Goal: Transaction & Acquisition: Purchase product/service

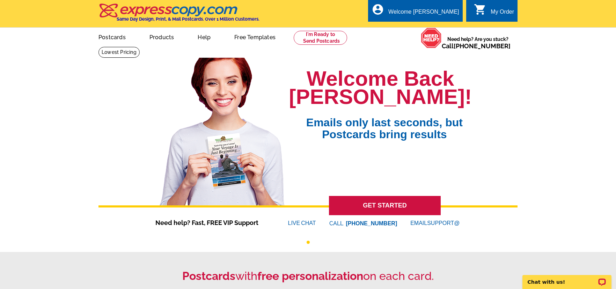
click at [123, 37] on link "Postcards" at bounding box center [112, 36] width 50 height 16
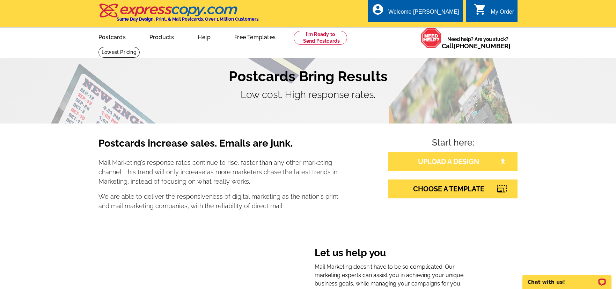
click at [419, 163] on link "UPLOAD A DESIGN" at bounding box center [453, 161] width 129 height 19
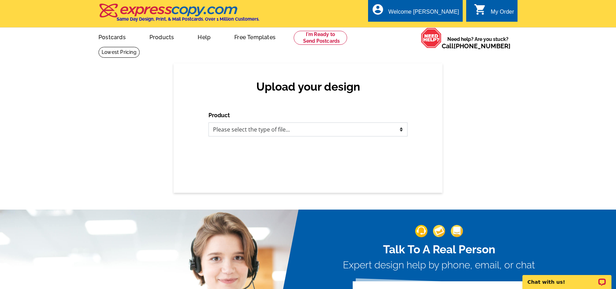
click at [240, 131] on select "Please select the type of file... Postcards Business Cards Letters and flyers G…" at bounding box center [308, 129] width 199 height 14
select select "1"
click at [209, 122] on select "Please select the type of file... Postcards Business Cards Letters and flyers G…" at bounding box center [308, 129] width 199 height 14
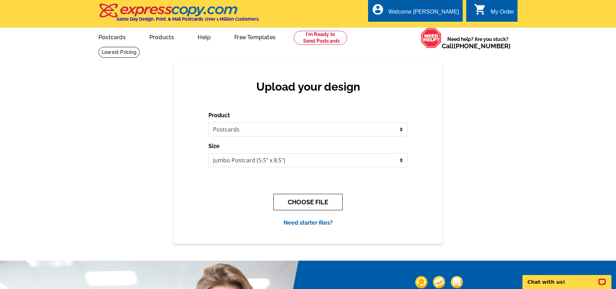
click at [297, 203] on button "CHOOSE FILE" at bounding box center [308, 202] width 69 height 16
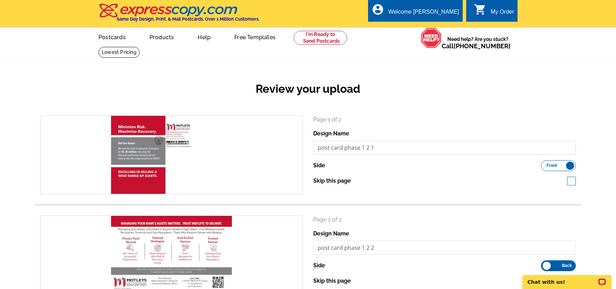
click at [352, 150] on input "post card phase 1 2 1" at bounding box center [444, 147] width 263 height 14
type input "Bankers campaign phase 1 wave 2 side 1"
click at [351, 249] on input "post card phase 1 2 2" at bounding box center [444, 247] width 263 height 14
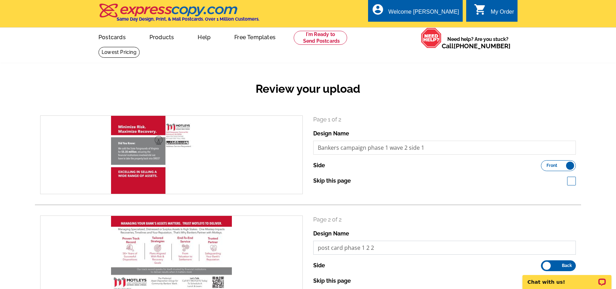
click at [351, 249] on input "post card phase 1 2 2" at bounding box center [444, 247] width 263 height 14
type input "Bankers campaign phase 1 wave 2 side 2"
click at [447, 213] on div "search Page 1 of 2 Design Name Bankers campaign phase 1 wave 2 side 1 Side Fron…" at bounding box center [308, 209] width 547 height 189
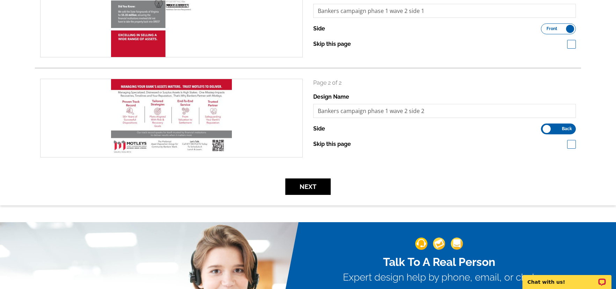
scroll to position [144, 0]
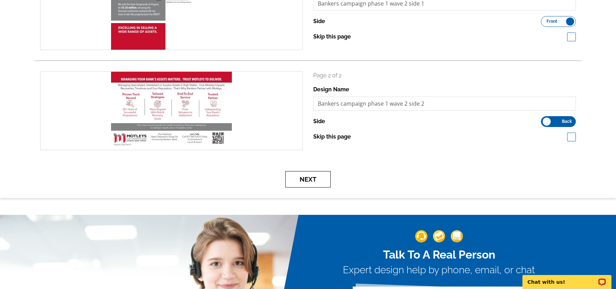
click at [321, 186] on button "Next" at bounding box center [307, 179] width 45 height 16
click at [316, 182] on button "Next" at bounding box center [307, 179] width 45 height 16
click at [311, 182] on button "Next" at bounding box center [307, 179] width 45 height 16
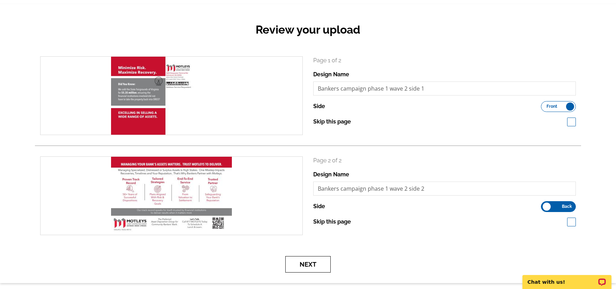
scroll to position [92, 0]
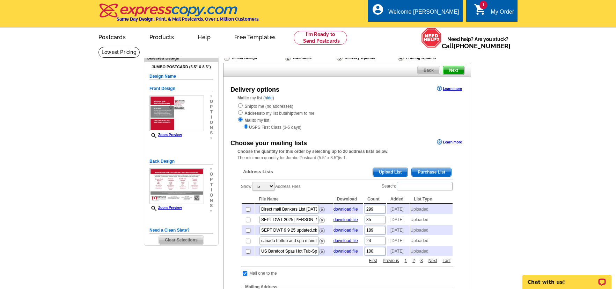
click at [393, 171] on span "Upload List" at bounding box center [390, 172] width 35 height 8
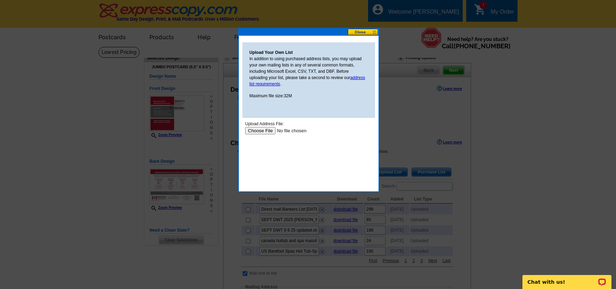
click at [263, 131] on input "file" at bounding box center [289, 130] width 88 height 7
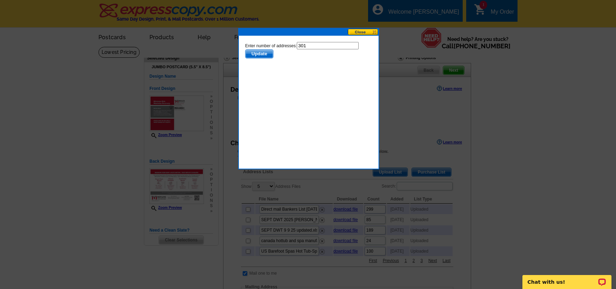
click at [265, 55] on span "Update" at bounding box center [260, 54] width 28 height 8
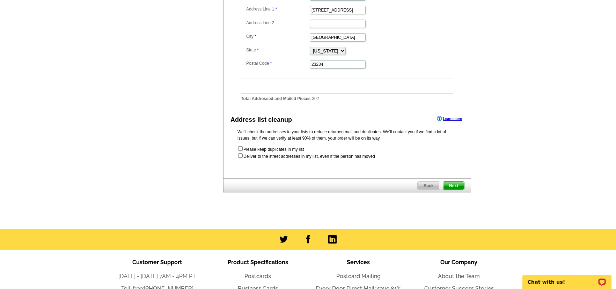
scroll to position [331, 0]
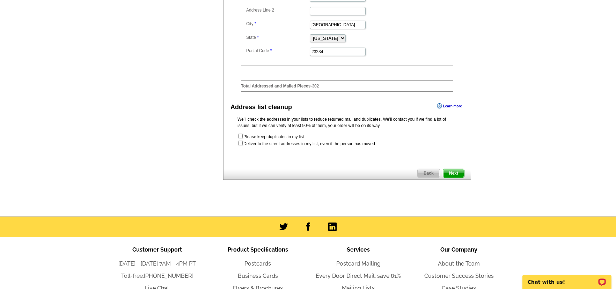
click at [458, 177] on span "Next" at bounding box center [453, 173] width 21 height 8
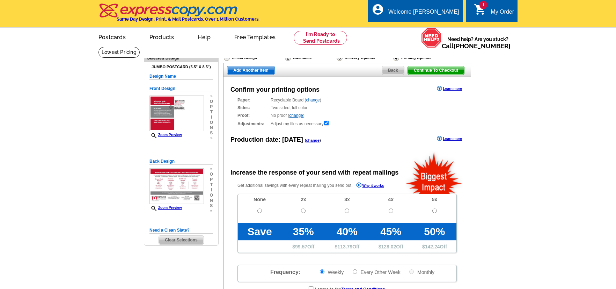
radio input "false"
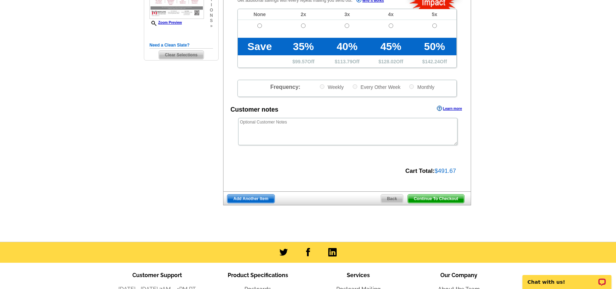
scroll to position [185, 0]
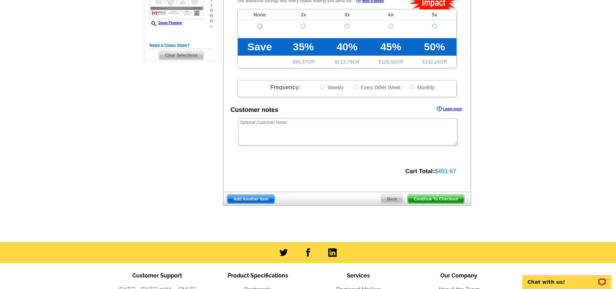
click at [259, 26] on input "radio" at bounding box center [260, 26] width 5 height 5
radio input "true"
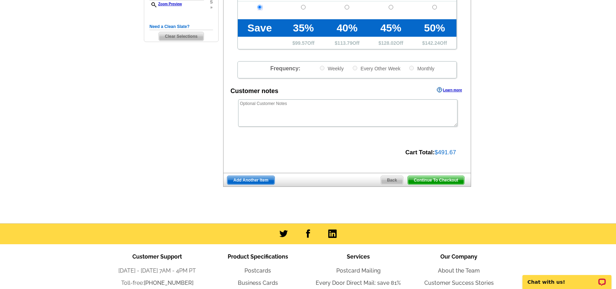
scroll to position [204, 0]
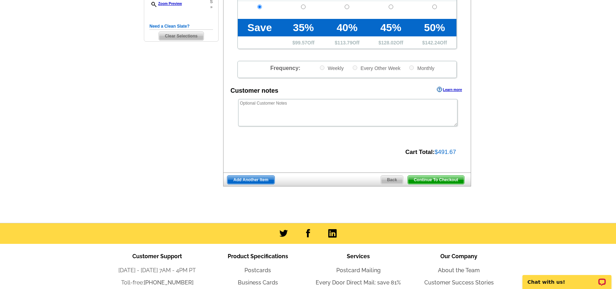
click at [437, 179] on span "Continue To Checkout" at bounding box center [436, 179] width 56 height 8
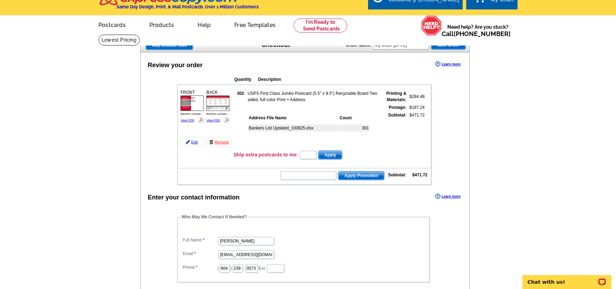
scroll to position [12, 0]
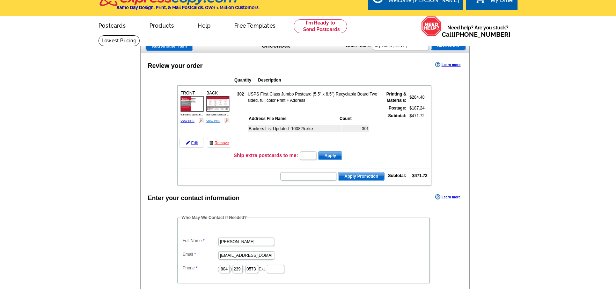
click at [215, 120] on link "View PDF" at bounding box center [214, 120] width 14 height 3
click at [218, 143] on link "Remove" at bounding box center [219, 143] width 24 height 10
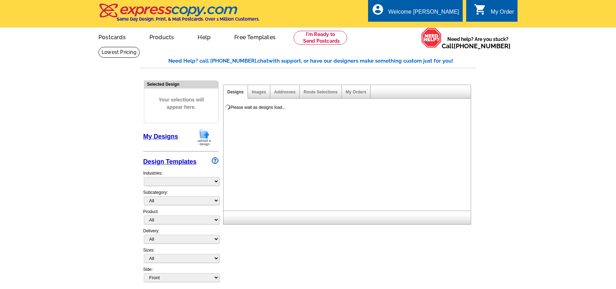
select select "785"
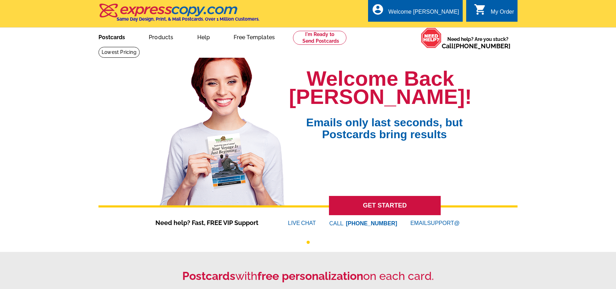
click at [117, 38] on link "Postcards" at bounding box center [111, 36] width 49 height 16
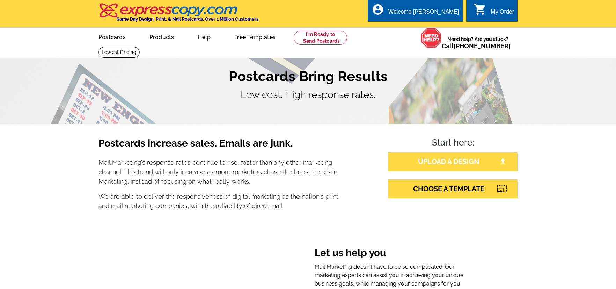
click at [427, 161] on link "UPLOAD A DESIGN" at bounding box center [453, 161] width 129 height 19
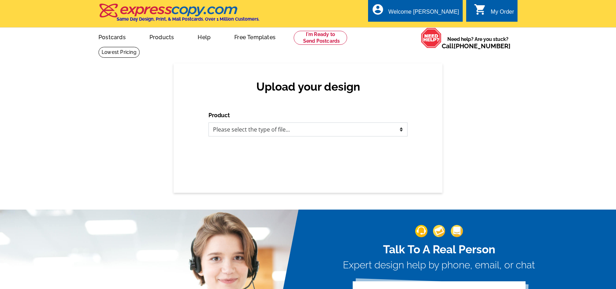
click at [235, 129] on select "Please select the type of file... Postcards Business Cards Letters and flyers G…" at bounding box center [308, 129] width 199 height 14
select select "1"
click at [209, 122] on select "Please select the type of file... Postcards Business Cards Letters and flyers G…" at bounding box center [308, 129] width 199 height 14
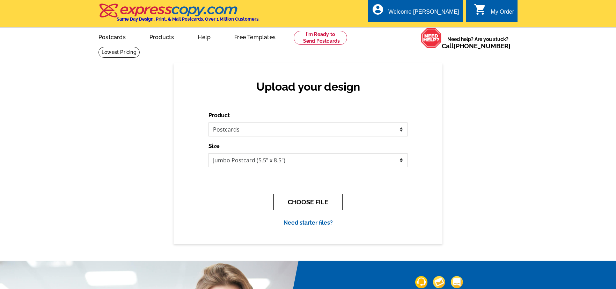
click at [304, 200] on button "CHOOSE FILE" at bounding box center [308, 202] width 69 height 16
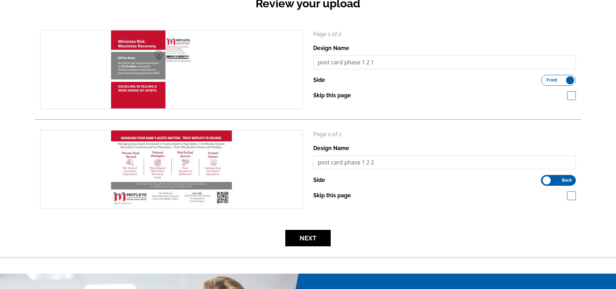
scroll to position [86, 0]
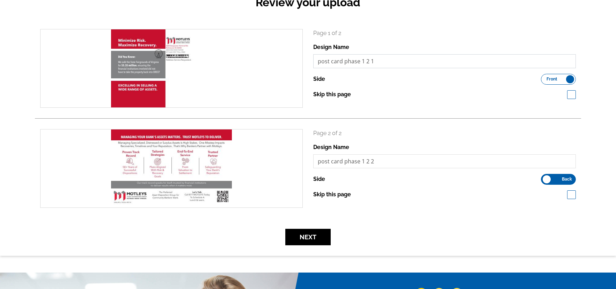
click at [343, 60] on input "post card phase 1 2 1" at bounding box center [444, 61] width 263 height 14
type input "bankers campaign phase 1 wave 2 post card side 1"
click at [342, 160] on input "post card phase 1 2 2" at bounding box center [444, 161] width 263 height 14
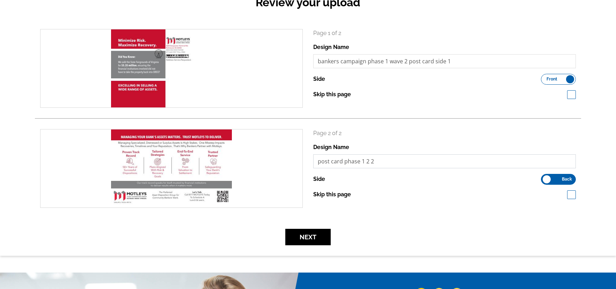
scroll to position [0, 0]
click at [342, 160] on input "post card phase 1 2 2" at bounding box center [444, 161] width 263 height 14
type input "bankers campaign phase 1 wave 2 post card side 2"
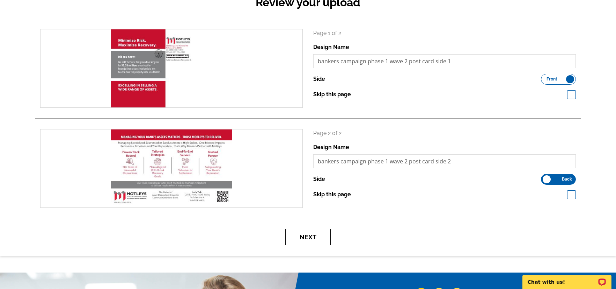
click at [310, 240] on button "Next" at bounding box center [307, 237] width 45 height 16
click at [301, 232] on button "Next" at bounding box center [307, 237] width 45 height 16
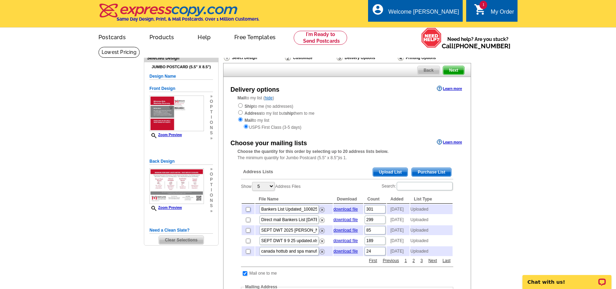
click at [248, 211] on input "checkbox" at bounding box center [248, 209] width 5 height 5
checkbox input "true"
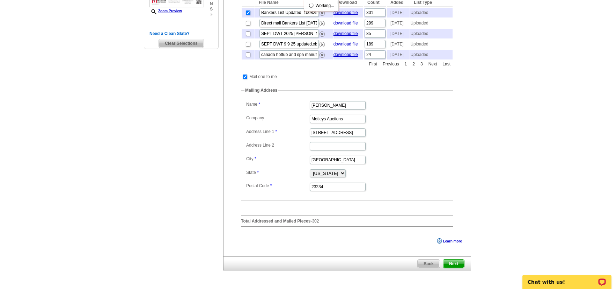
scroll to position [323, 0]
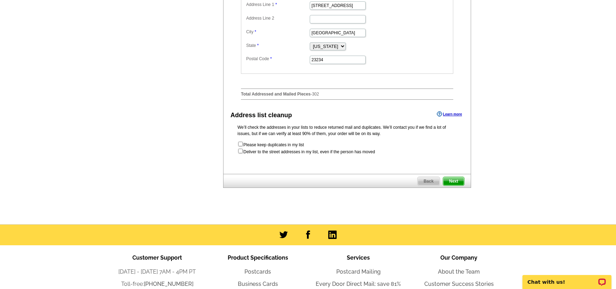
click at [450, 185] on span "Next" at bounding box center [453, 181] width 21 height 8
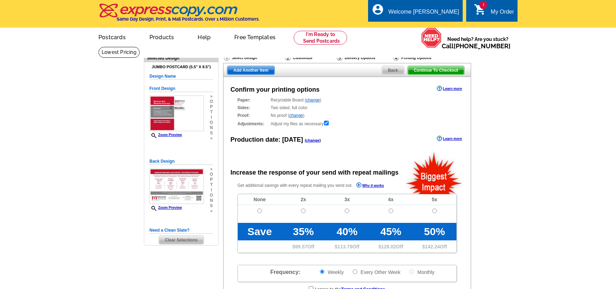
radio input "false"
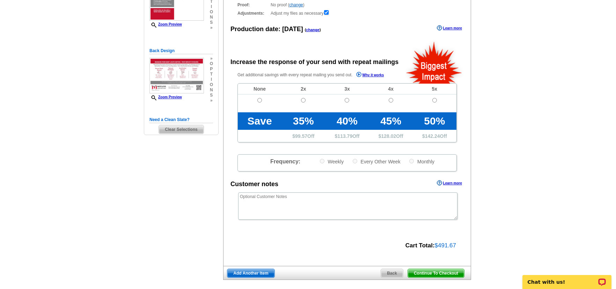
scroll to position [120, 0]
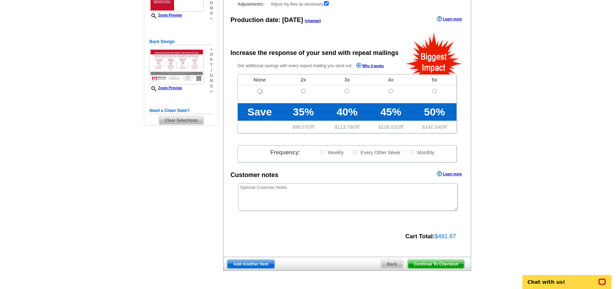
click at [259, 92] on input "radio" at bounding box center [260, 91] width 5 height 5
radio input "true"
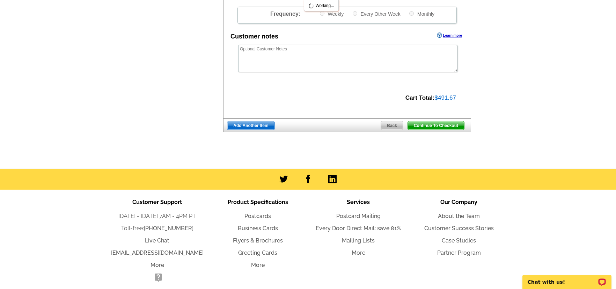
scroll to position [259, 0]
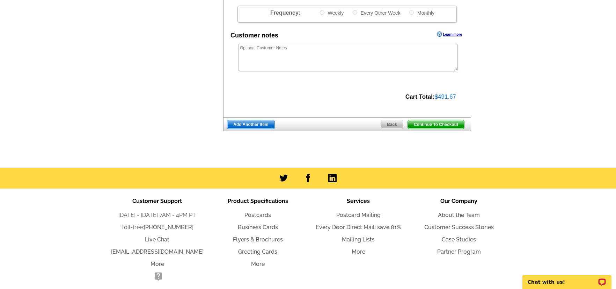
click at [436, 122] on span "Continue To Checkout" at bounding box center [436, 124] width 56 height 8
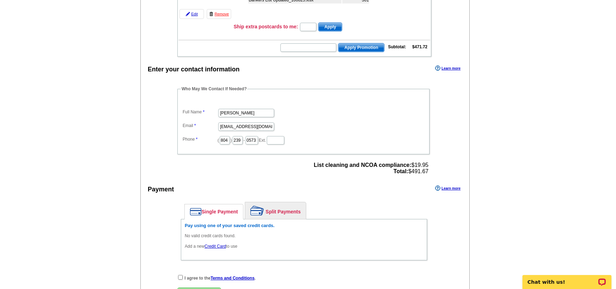
scroll to position [176, 0]
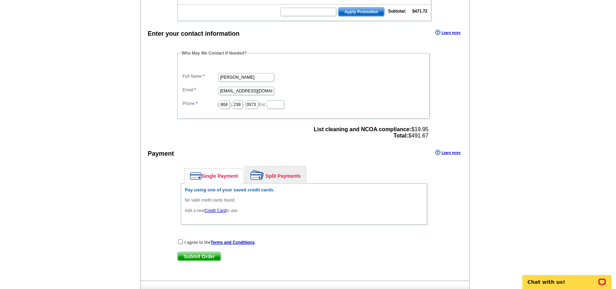
click at [216, 210] on link "Credit Card" at bounding box center [215, 210] width 21 height 5
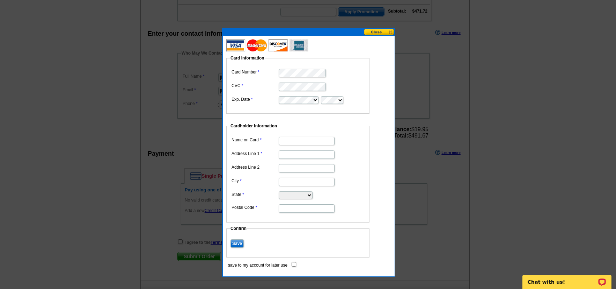
type input "Motleys Auctions"
click at [304, 155] on input "Address Line 1" at bounding box center [307, 154] width 56 height 8
type input "[STREET_ADDRESS]"
type input "Richmond"
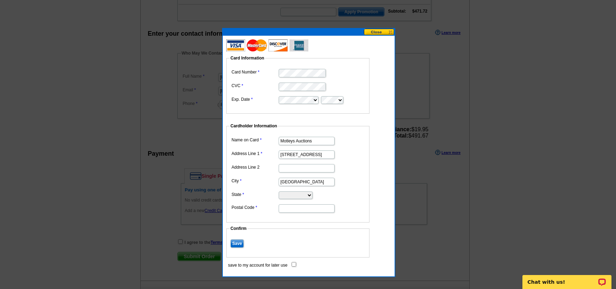
select select "VA"
type input "23234"
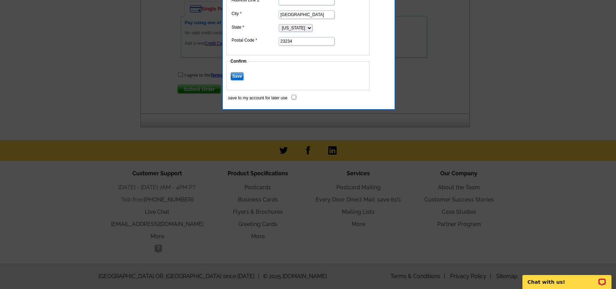
scroll to position [343, 0]
click at [241, 74] on input "Save" at bounding box center [237, 76] width 13 height 8
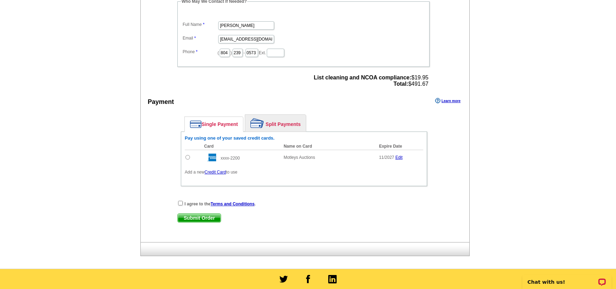
scroll to position [239, 0]
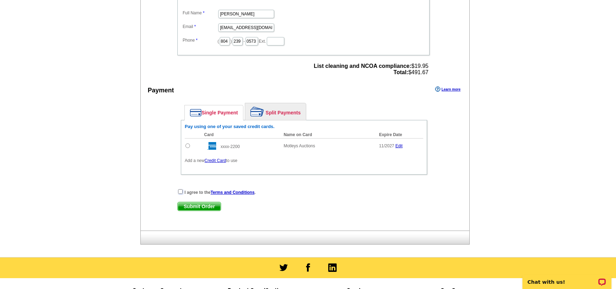
click at [180, 191] on input "checkbox" at bounding box center [180, 191] width 5 height 5
checkbox input "true"
click at [188, 145] on input "radio" at bounding box center [188, 145] width 5 height 5
radio input "true"
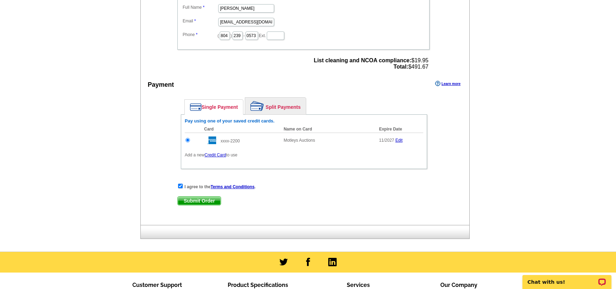
scroll to position [250, 0]
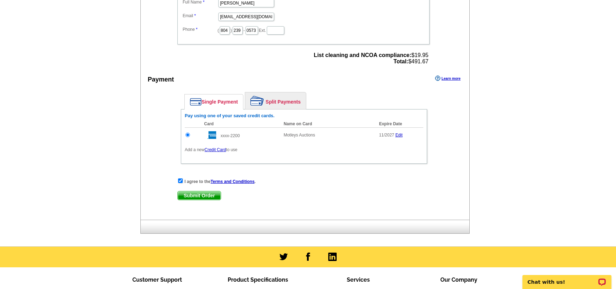
click at [196, 198] on span "Submit Order" at bounding box center [199, 195] width 43 height 8
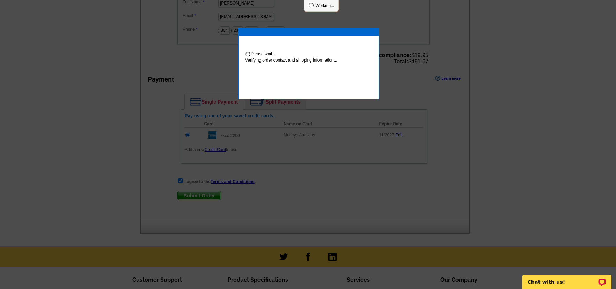
scroll to position [247, 0]
